Goal: Task Accomplishment & Management: Manage account settings

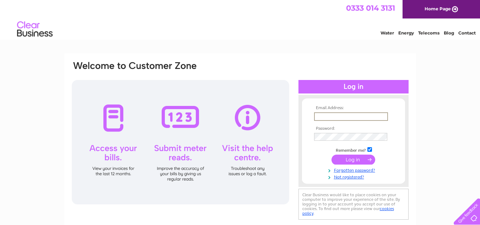
click at [336, 116] on input "text" at bounding box center [351, 116] width 74 height 9
type input "temptationsbentham@yahoo.co.uk"
click at [331, 155] on input "submit" at bounding box center [353, 160] width 44 height 10
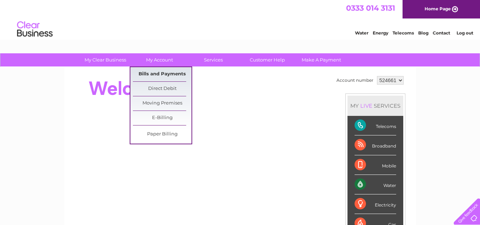
click at [163, 75] on link "Bills and Payments" at bounding box center [162, 74] width 59 height 14
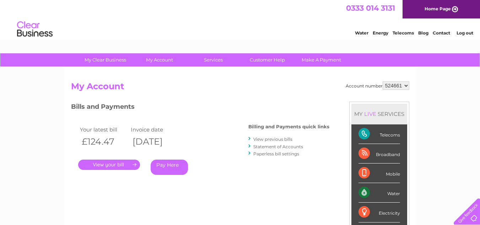
click at [125, 164] on link "." at bounding box center [109, 165] width 62 height 10
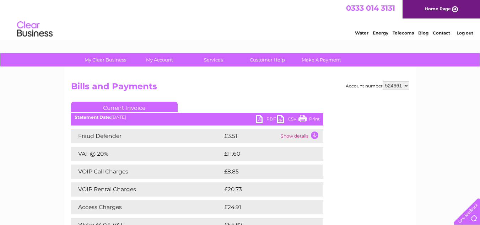
click at [259, 119] on link "PDF" at bounding box center [266, 120] width 21 height 10
click at [267, 118] on link "PDF" at bounding box center [266, 120] width 21 height 10
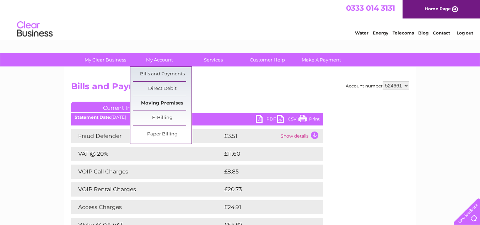
click at [167, 102] on link "Moving Premises" at bounding box center [162, 103] width 59 height 14
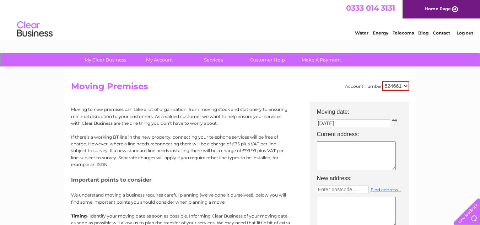
click at [270, 15] on div "0333 014 3131 Home Page" at bounding box center [240, 9] width 480 height 18
click at [464, 33] on link "Log out" at bounding box center [465, 32] width 17 height 5
